Goal: Task Accomplishment & Management: Complete application form

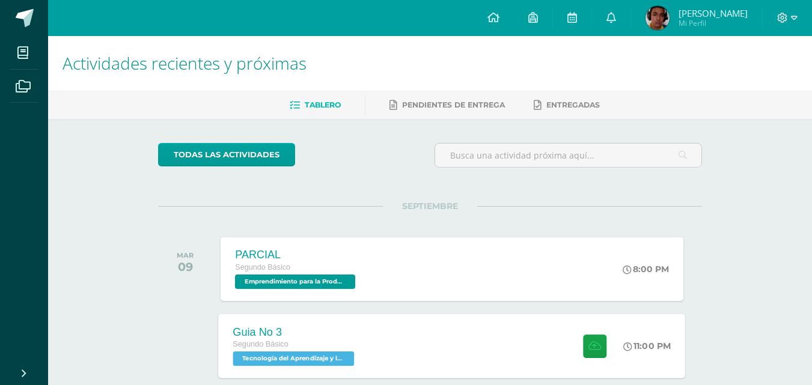
click at [403, 358] on div "Guia No 3 Segundo Básico Tecnología del Aprendizaje y la Comunicación (Informát…" at bounding box center [452, 346] width 467 height 64
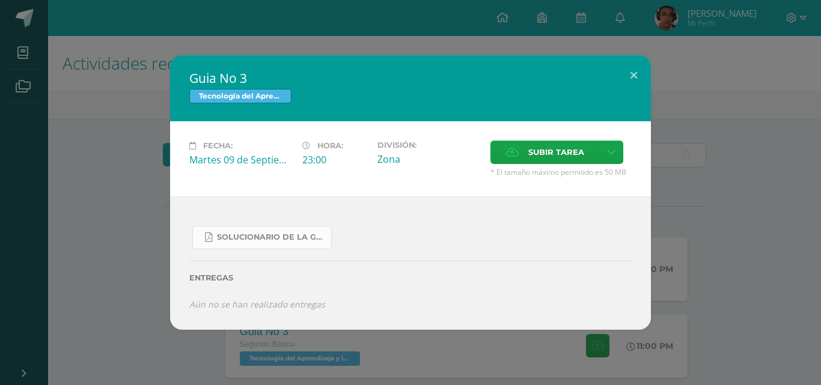
click at [255, 234] on span "SOLUCIONARIO DE LA GUIA 3 FUNCIONES..pdf" at bounding box center [271, 238] width 108 height 10
click at [611, 148] on icon at bounding box center [611, 152] width 9 height 10
click at [574, 177] on span "Subir enlace" at bounding box center [560, 177] width 50 height 11
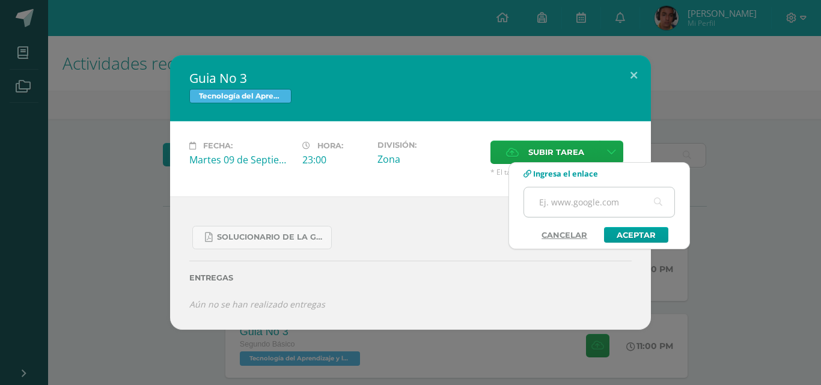
click at [571, 205] on input "text" at bounding box center [599, 201] width 150 height 29
paste input "[URL][DOMAIN_NAME]"
click at [489, 284] on div "Entregas" at bounding box center [410, 273] width 442 height 49
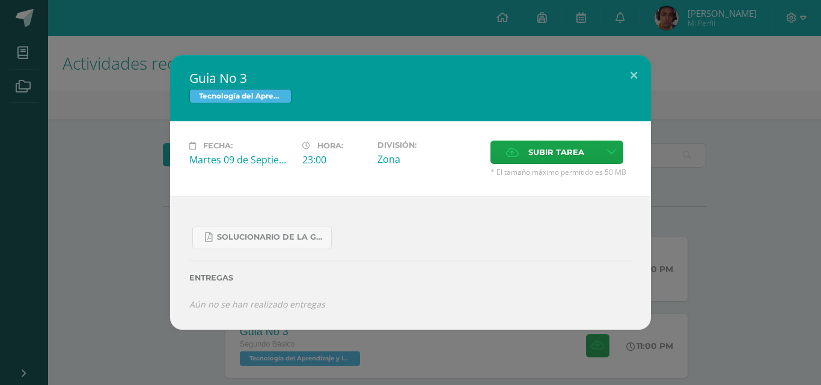
scroll to position [0, 0]
click at [614, 158] on link at bounding box center [611, 152] width 23 height 23
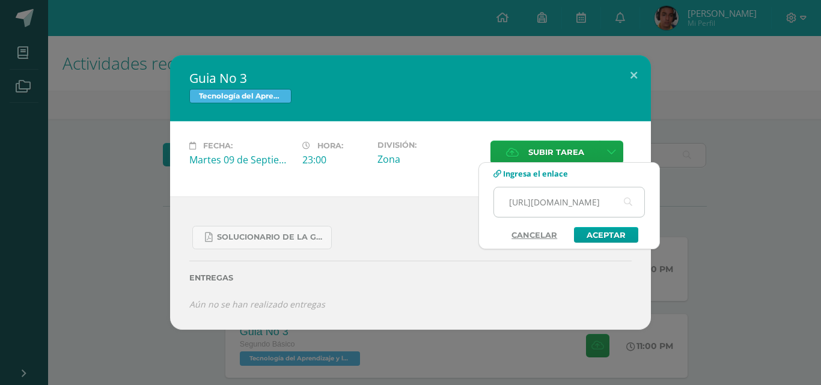
click at [573, 201] on input "[URL][DOMAIN_NAME]" at bounding box center [569, 201] width 150 height 29
paste input "[URL][DOMAIN_NAME]"
type input "https://screenrehttps://[DOMAIN_NAME][URL][DOMAIN_NAME]"
click at [608, 237] on link "Aceptar" at bounding box center [606, 235] width 64 height 16
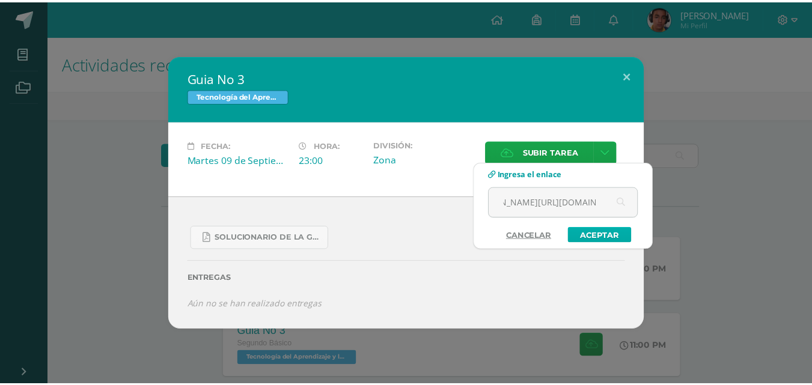
scroll to position [0, 0]
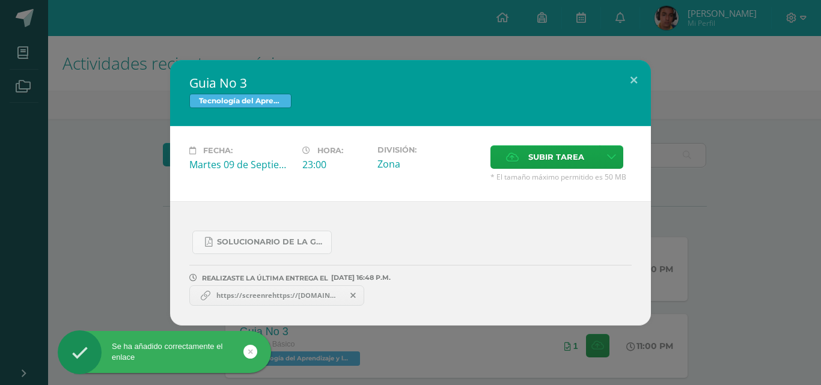
click at [305, 297] on span "https://screenrehttps://[DOMAIN_NAME][URL][DOMAIN_NAME]" at bounding box center [276, 296] width 132 height 10
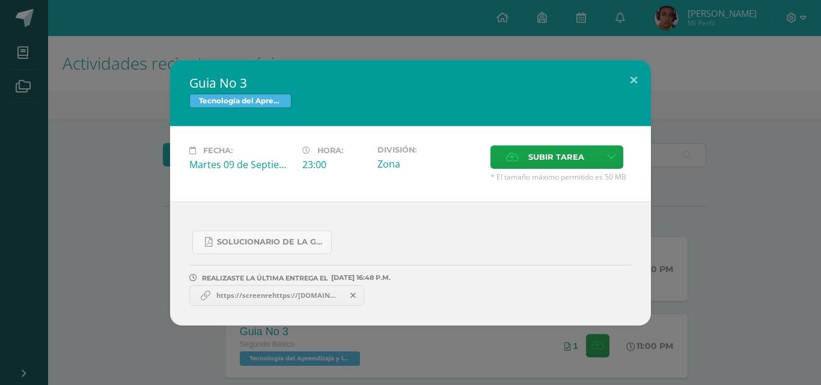
click at [305, 297] on span "https://screenrehttps://[DOMAIN_NAME][URL][DOMAIN_NAME]" at bounding box center [276, 296] width 132 height 10
click at [636, 80] on button at bounding box center [634, 80] width 34 height 41
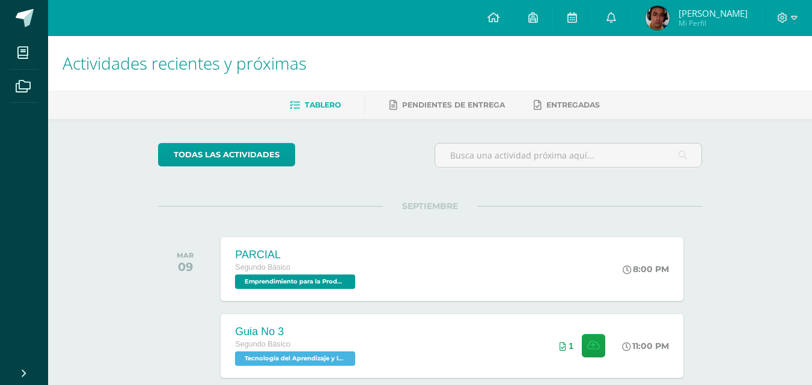
click at [588, 346] on icon at bounding box center [594, 346] width 13 height 10
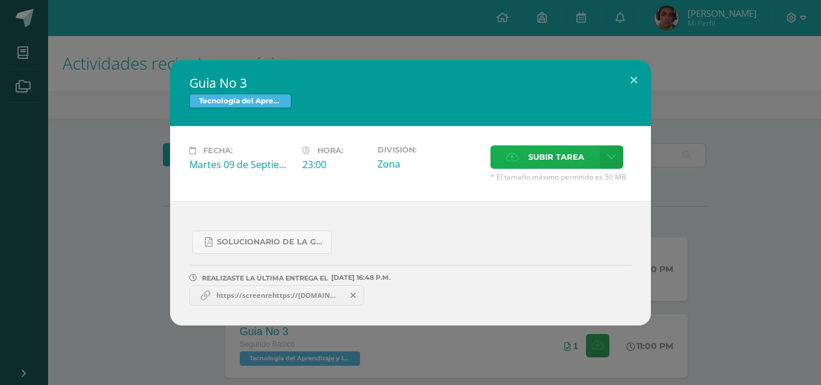
click at [565, 150] on span "Subir tarea" at bounding box center [556, 157] width 56 height 22
click at [0, 0] on input "Subir tarea" at bounding box center [0, 0] width 0 height 0
click at [632, 81] on button at bounding box center [634, 80] width 34 height 41
